Goal: Navigation & Orientation: Find specific page/section

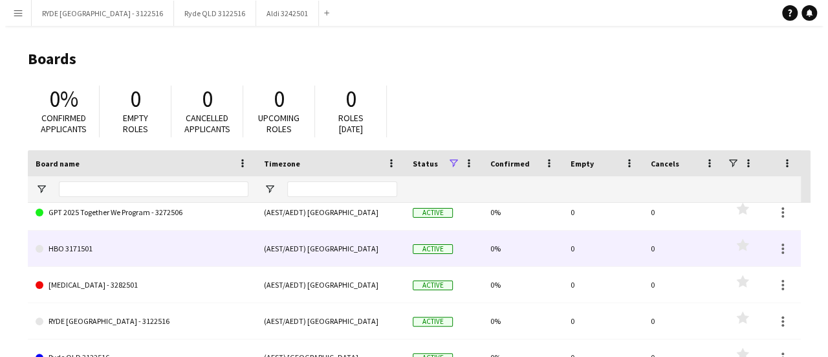
scroll to position [190, 0]
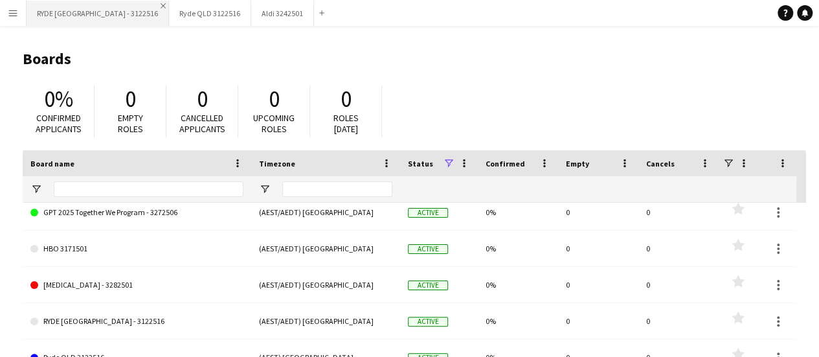
click at [160, 7] on app-icon "Close" at bounding box center [162, 5] width 5 height 5
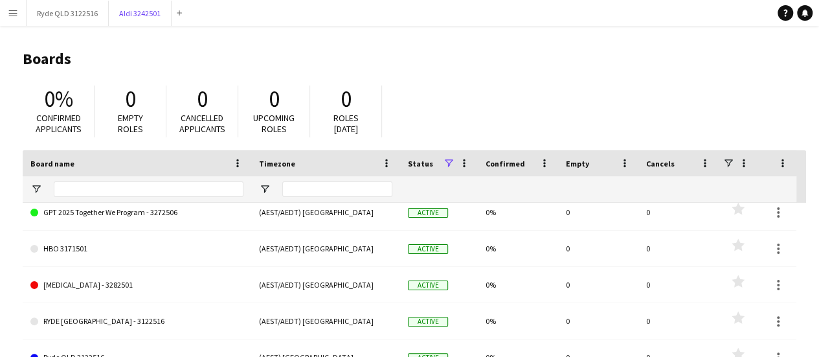
click at [109, 7] on button "Aldi 3242501 Close" at bounding box center [140, 13] width 63 height 25
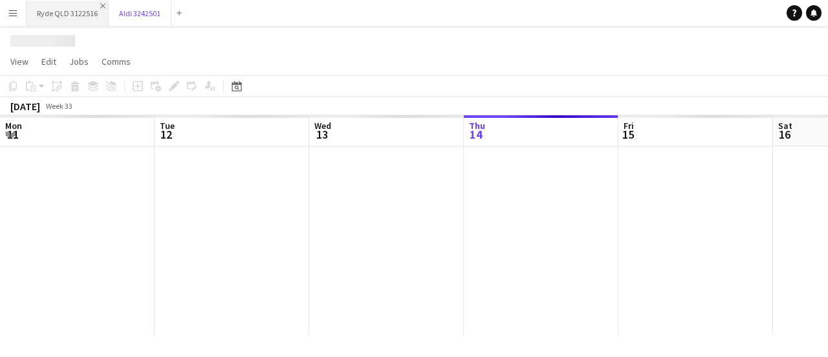
scroll to position [0, 309]
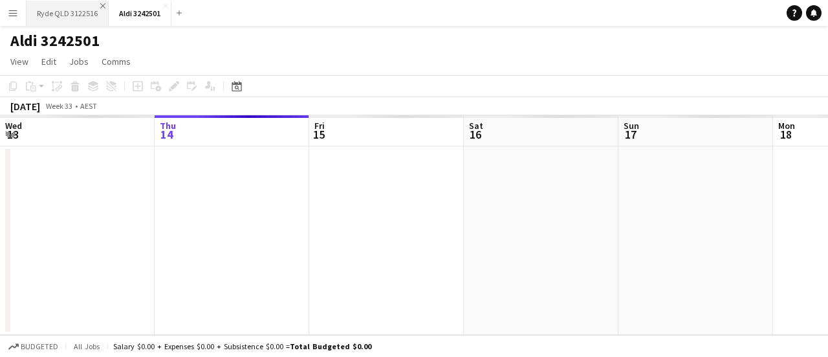
click at [102, 6] on app-icon "Close" at bounding box center [102, 5] width 5 height 5
click at [83, 3] on app-icon "Close" at bounding box center [83, 5] width 5 height 5
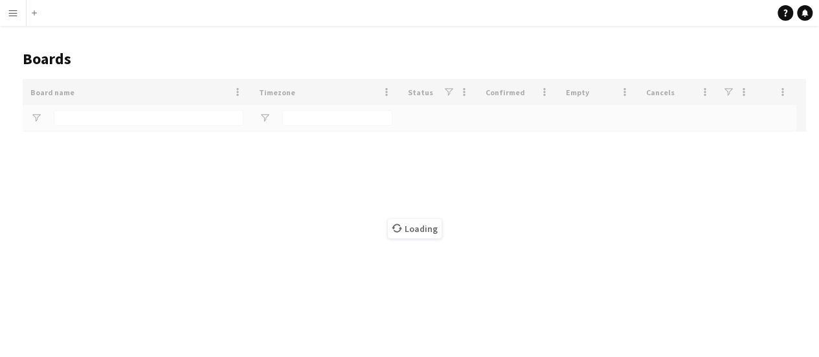
click at [23, 8] on button "Menu" at bounding box center [13, 13] width 26 height 26
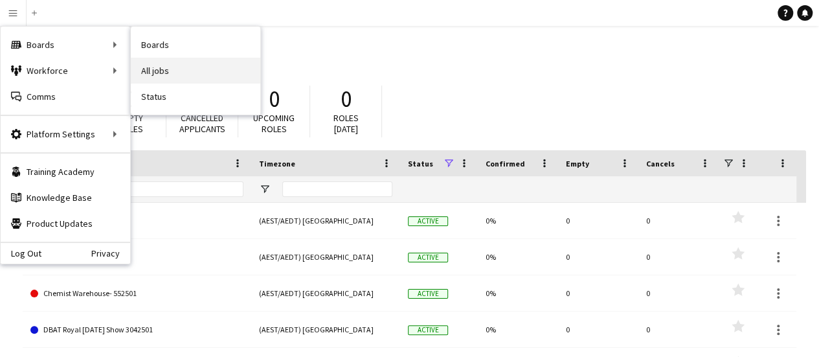
click at [199, 69] on link "All jobs" at bounding box center [195, 71] width 129 height 26
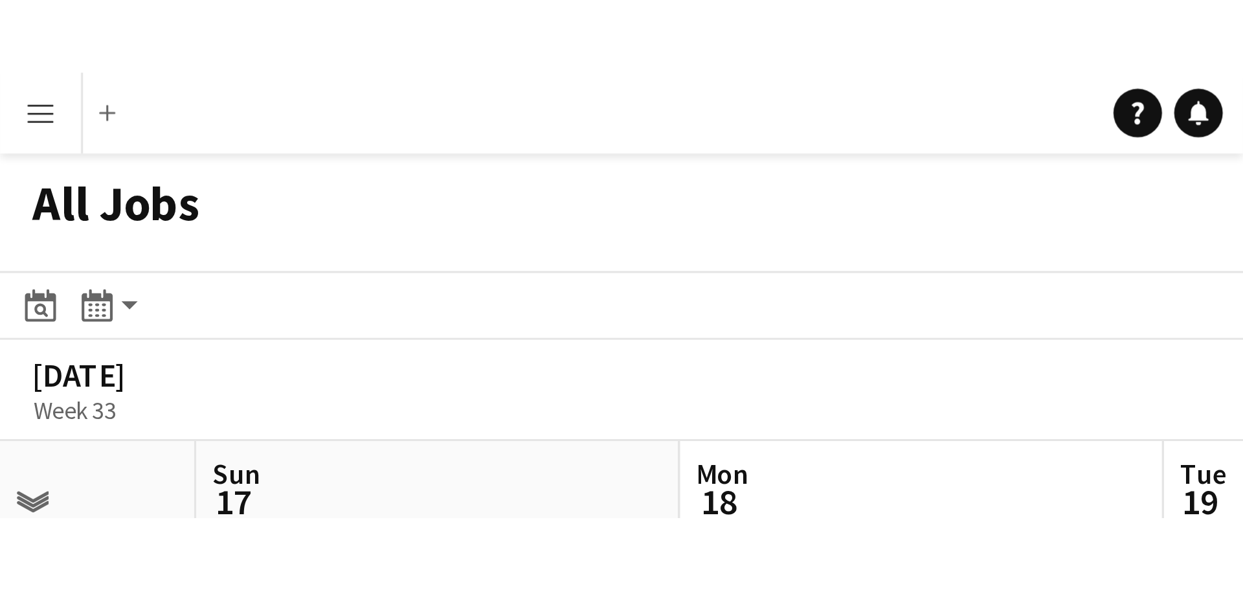
scroll to position [0, 402]
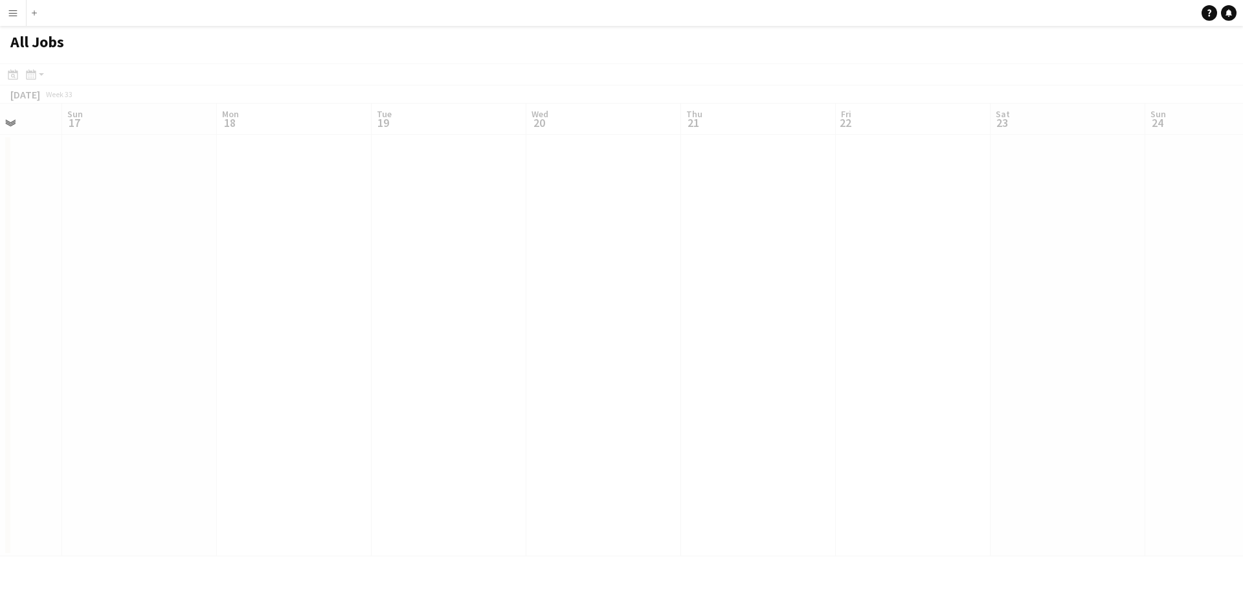
drag, startPoint x: 851, startPoint y: 296, endPoint x: 546, endPoint y: 311, distance: 305.8
click at [828, 296] on div at bounding box center [621, 328] width 1243 height 530
drag, startPoint x: 355, startPoint y: 339, endPoint x: 947, endPoint y: 321, distance: 593.1
click at [828, 321] on div at bounding box center [621, 328] width 1243 height 530
drag, startPoint x: 91, startPoint y: 310, endPoint x: 69, endPoint y: 280, distance: 36.6
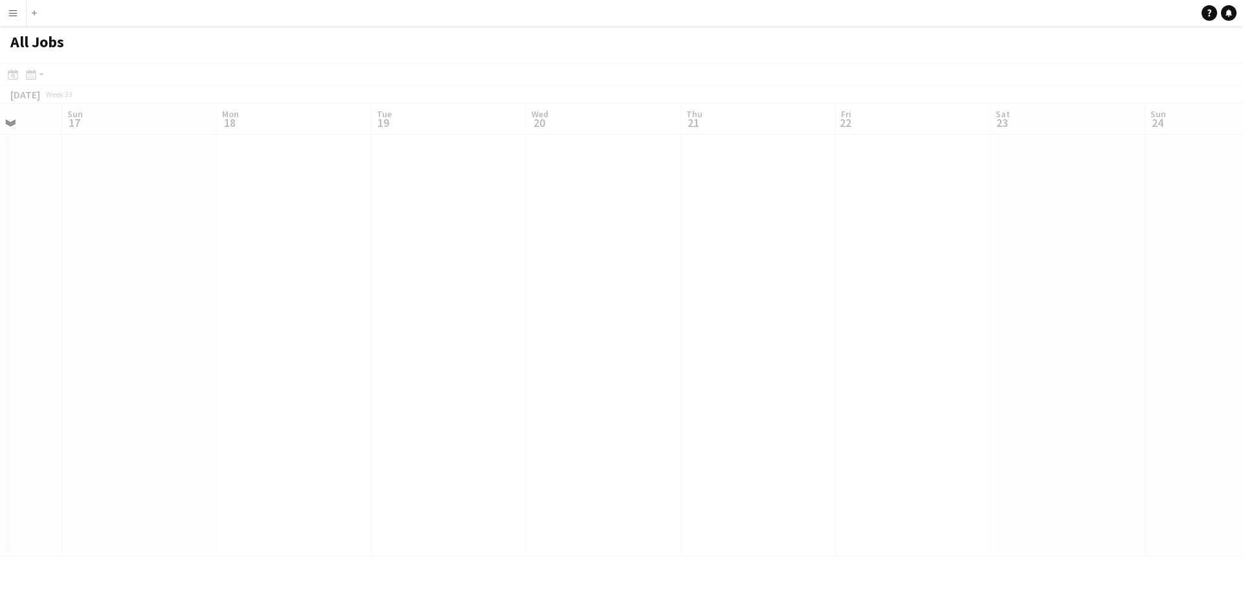
click at [92, 310] on div at bounding box center [621, 328] width 1243 height 530
drag, startPoint x: 255, startPoint y: 261, endPoint x: 214, endPoint y: 276, distance: 44.0
click at [214, 276] on app-calendar-viewport "Sat 16 Sun 17 Mon 18 Tue 19 Wed 20 Thu 21 Fri 22 Sat 23 Sun 24 Mon 25 Tue 26 We…" at bounding box center [621, 330] width 1243 height 452
click at [275, 307] on app-all-jobs "All Jobs Date picker [DATE] [DATE] [DATE] M [DATE] T [DATE] W [DATE] T [DATE] F…" at bounding box center [621, 291] width 1243 height 530
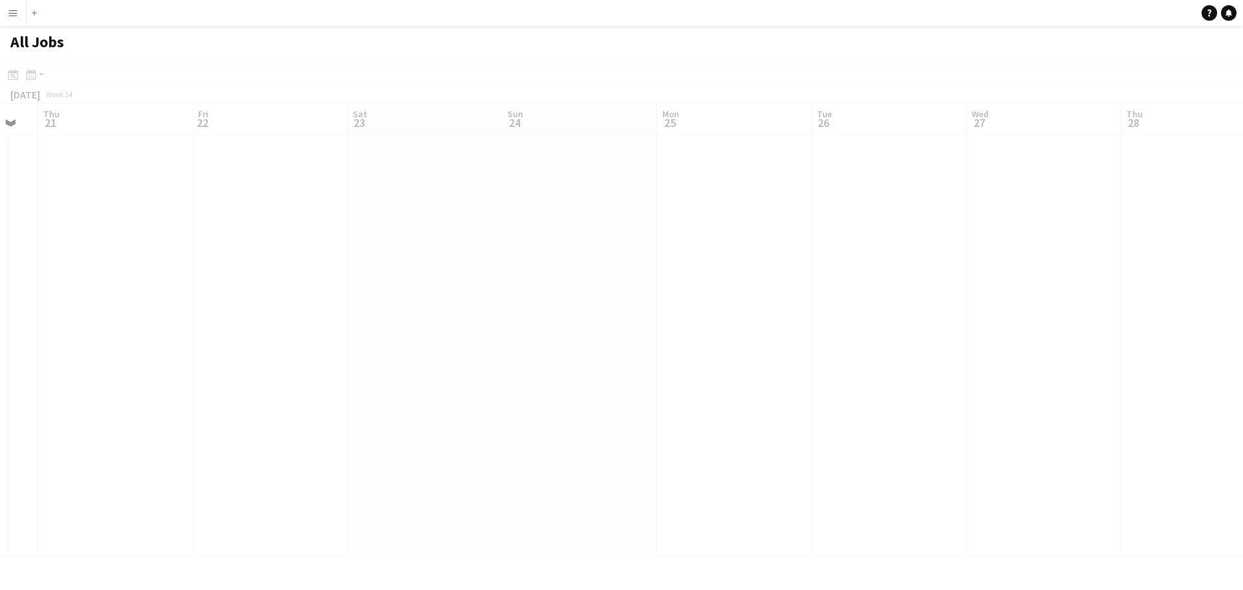
drag, startPoint x: 478, startPoint y: 316, endPoint x: 325, endPoint y: 316, distance: 152.7
click at [325, 316] on div at bounding box center [621, 328] width 1243 height 530
